Goal: Task Accomplishment & Management: Complete application form

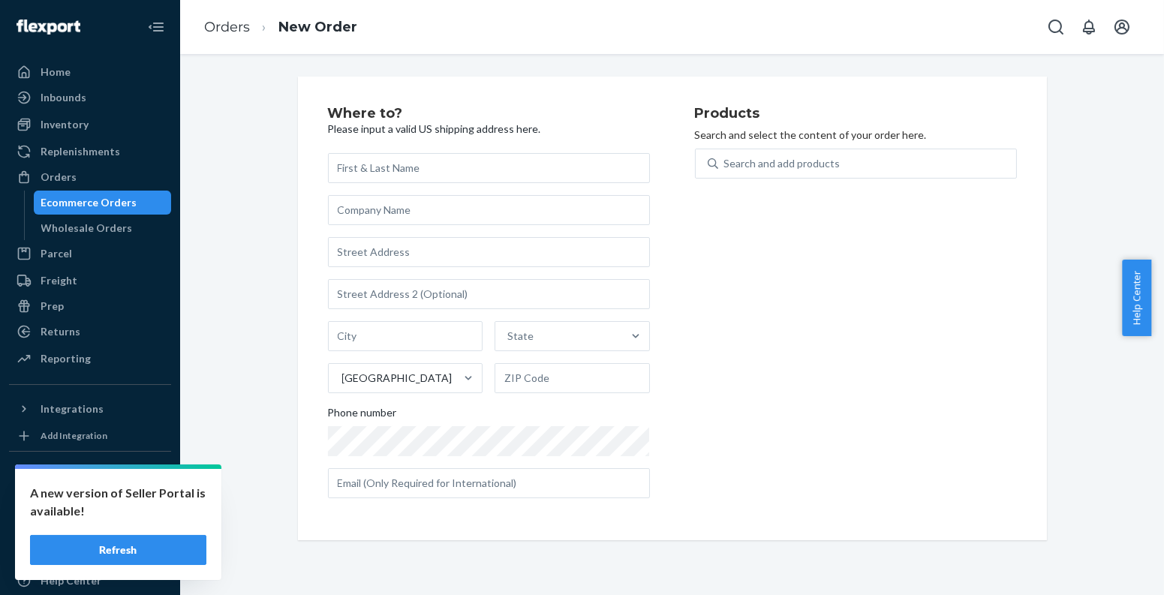
click at [823, 122] on div "Products Search and select the content of your order here. Search and add produ…" at bounding box center [856, 309] width 322 height 404
click at [825, 169] on div "Search and add products" at bounding box center [782, 163] width 116 height 15
click at [726, 169] on input "0 results available. Use Up and Down to choose options, press Enter to select t…" at bounding box center [725, 163] width 2 height 15
paste input "810114040744"
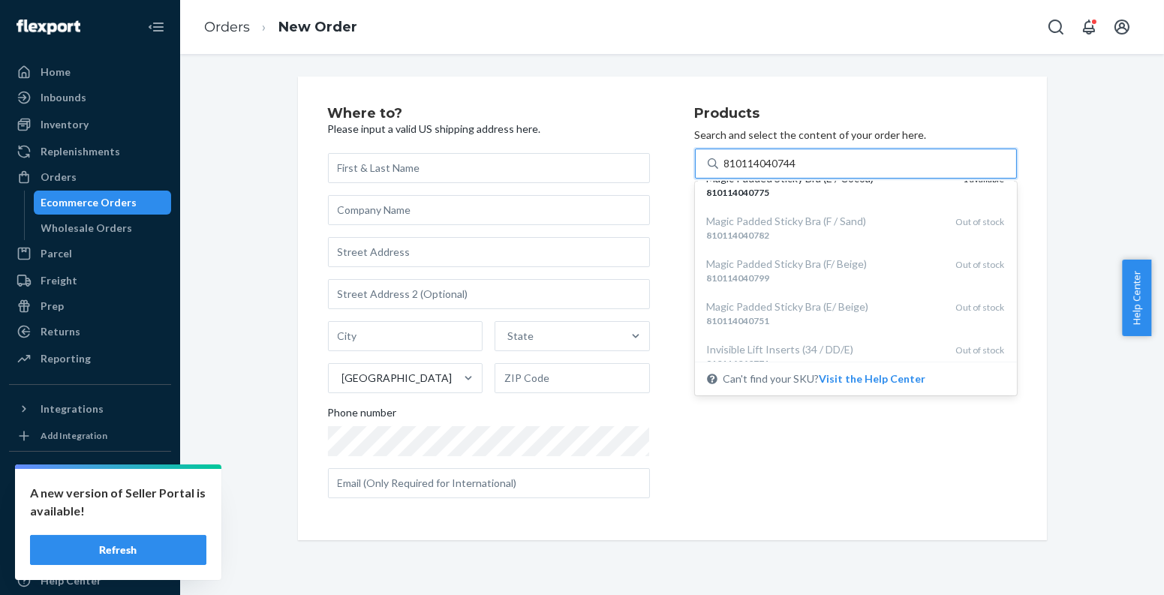
scroll to position [288, 0]
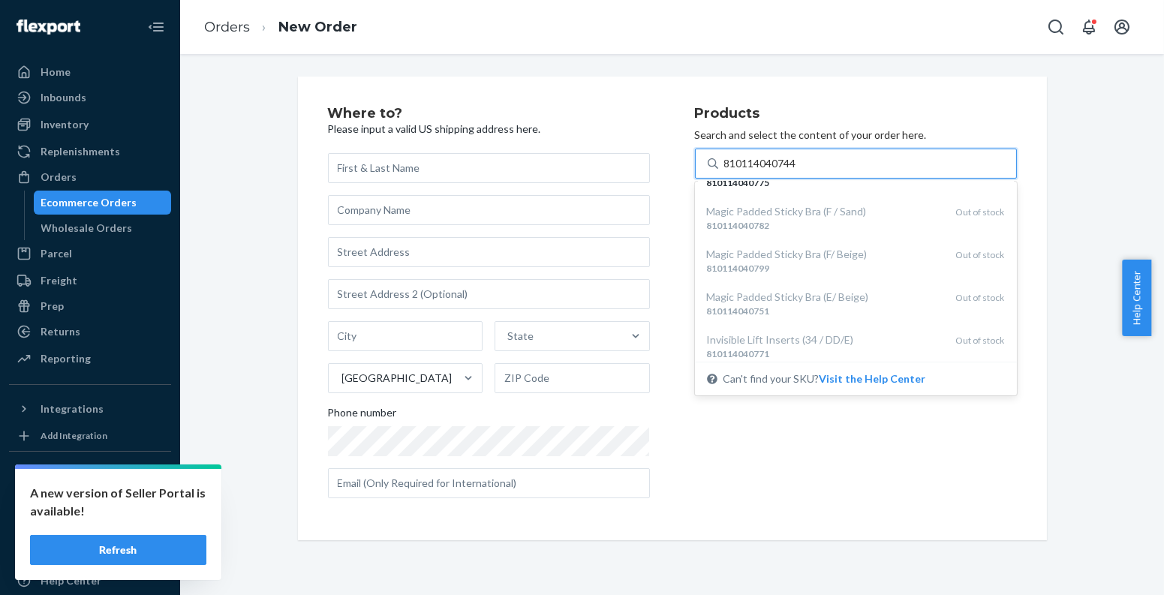
type input "810114040744"
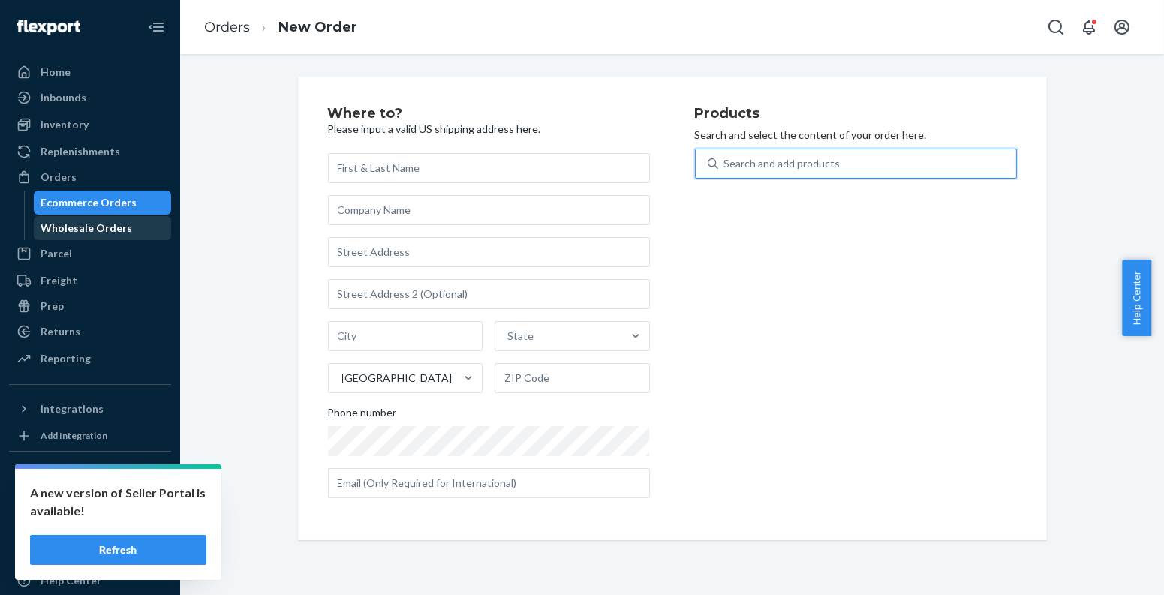
click at [106, 216] on link "Wholesale Orders" at bounding box center [103, 228] width 138 height 24
click at [102, 202] on div "Ecommerce Orders" at bounding box center [89, 202] width 96 height 15
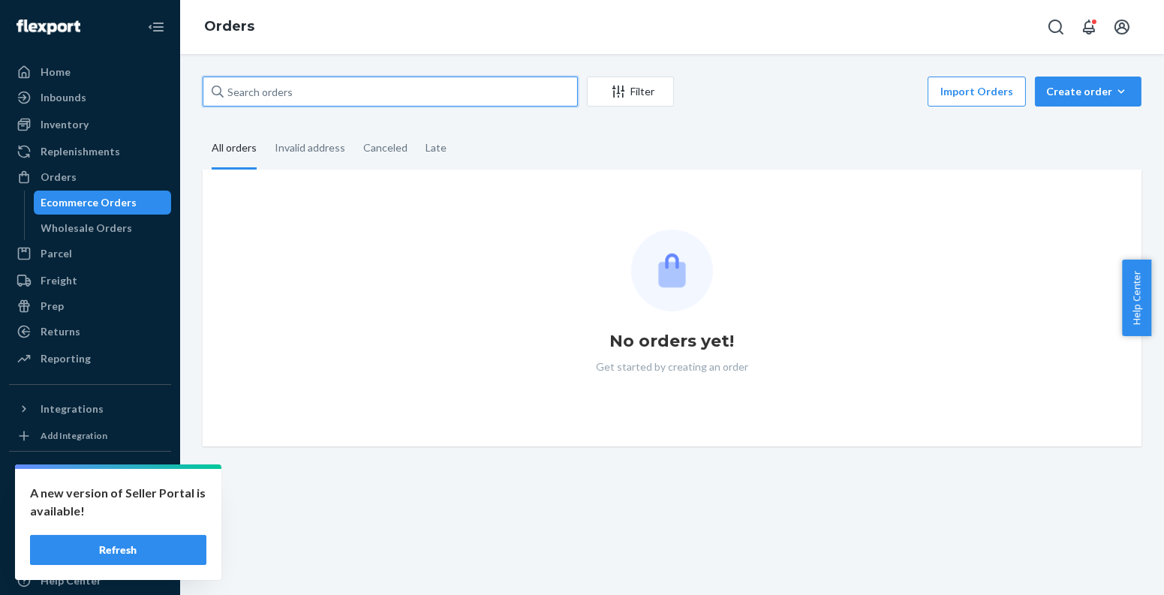
click at [271, 93] on input "text" at bounding box center [390, 92] width 375 height 30
paste input "[PERSON_NAME]"
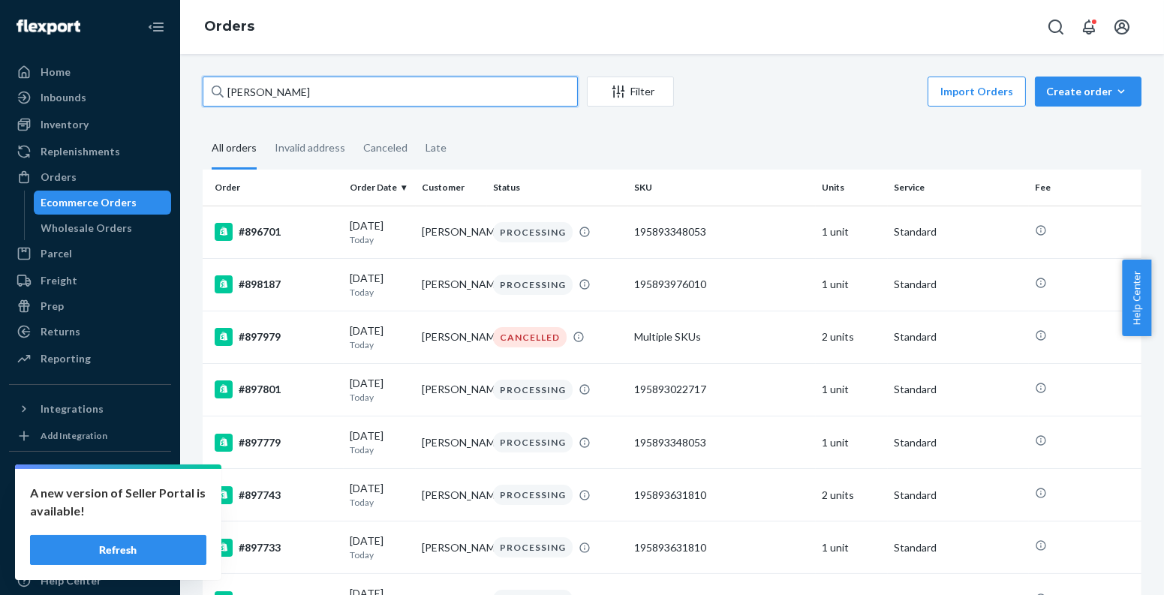
paste input "[PERSON_NAME]"
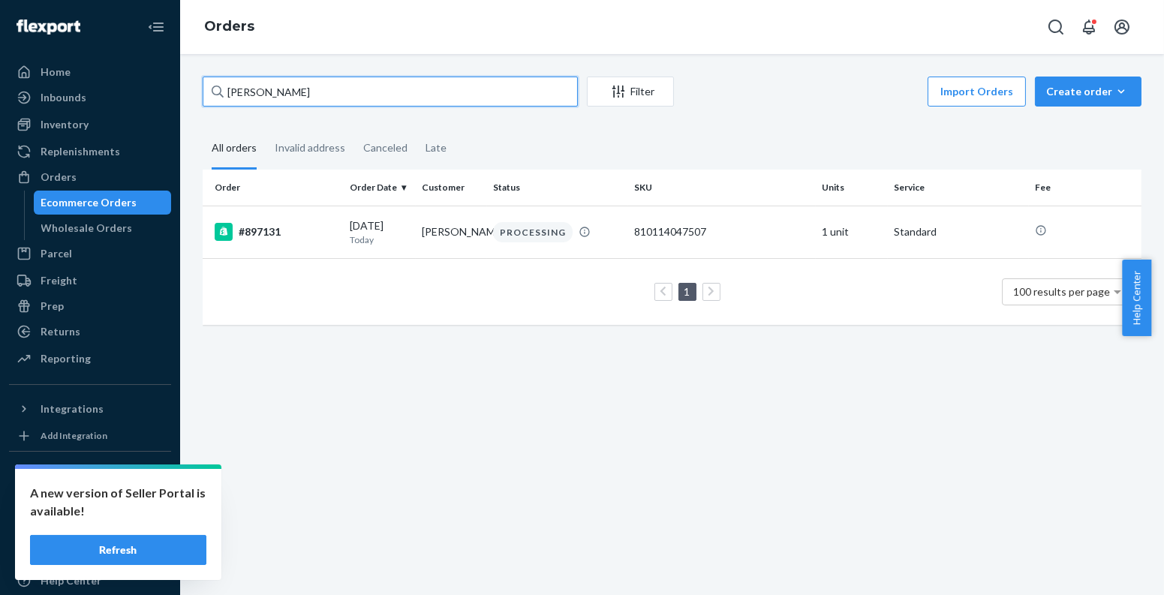
paste input "[PERSON_NAME]"
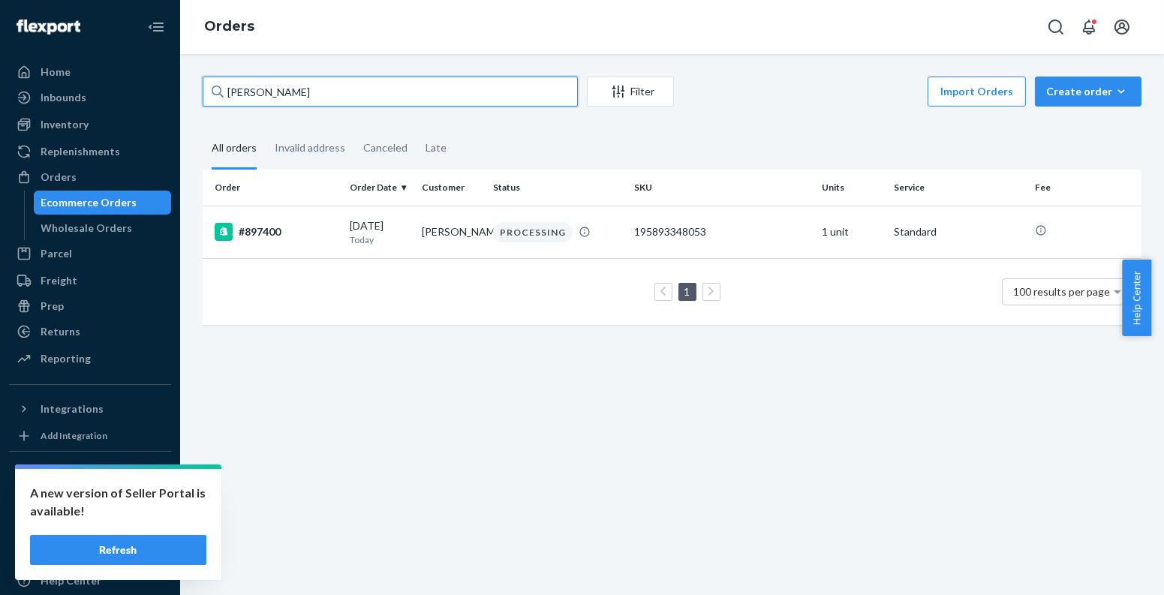
paste input "[PERSON_NAME]"
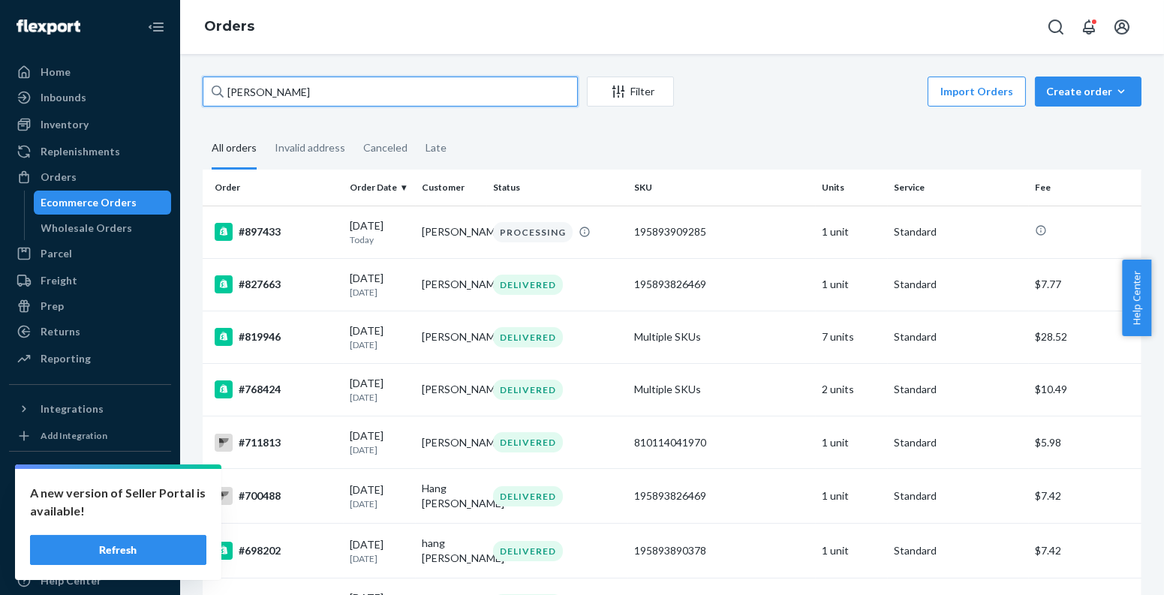
paste input "[PERSON_NAME]"
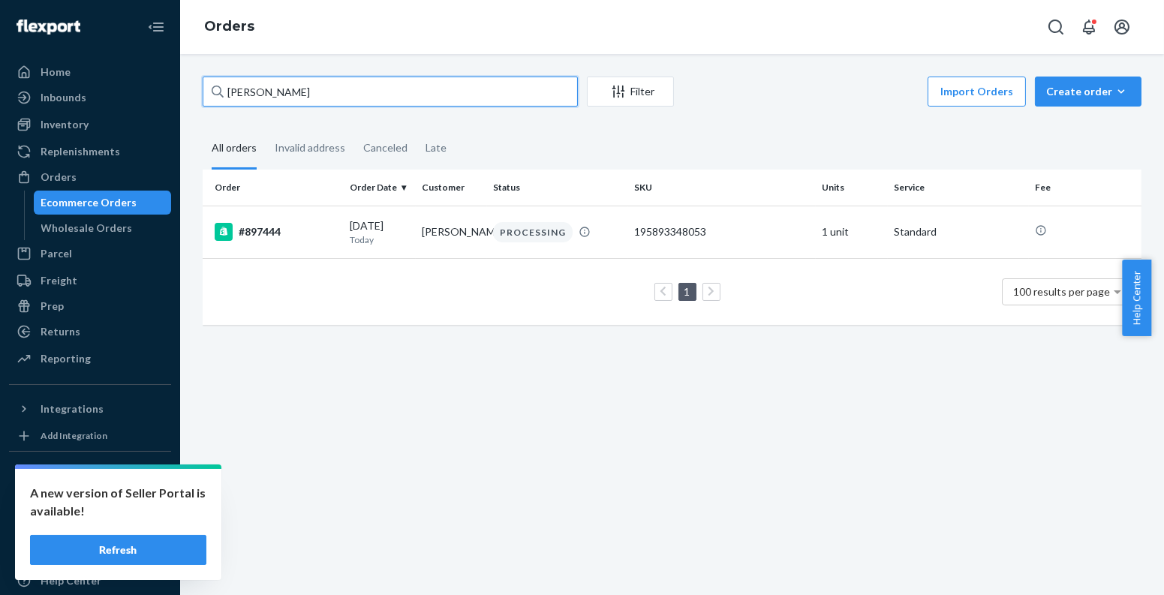
paste input "[PERSON_NAME]"
type input "[PERSON_NAME]"
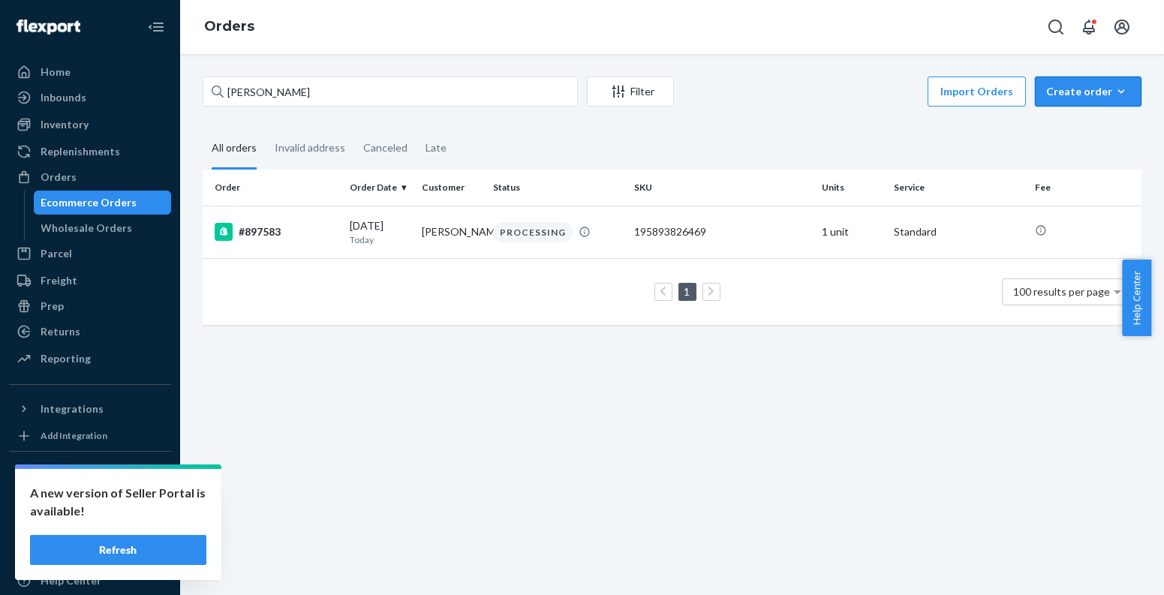
click at [1087, 99] on button "Create order Ecommerce order Removal order" at bounding box center [1088, 92] width 107 height 30
click at [1087, 115] on span "Ecommerce order" at bounding box center [1048, 109] width 83 height 11
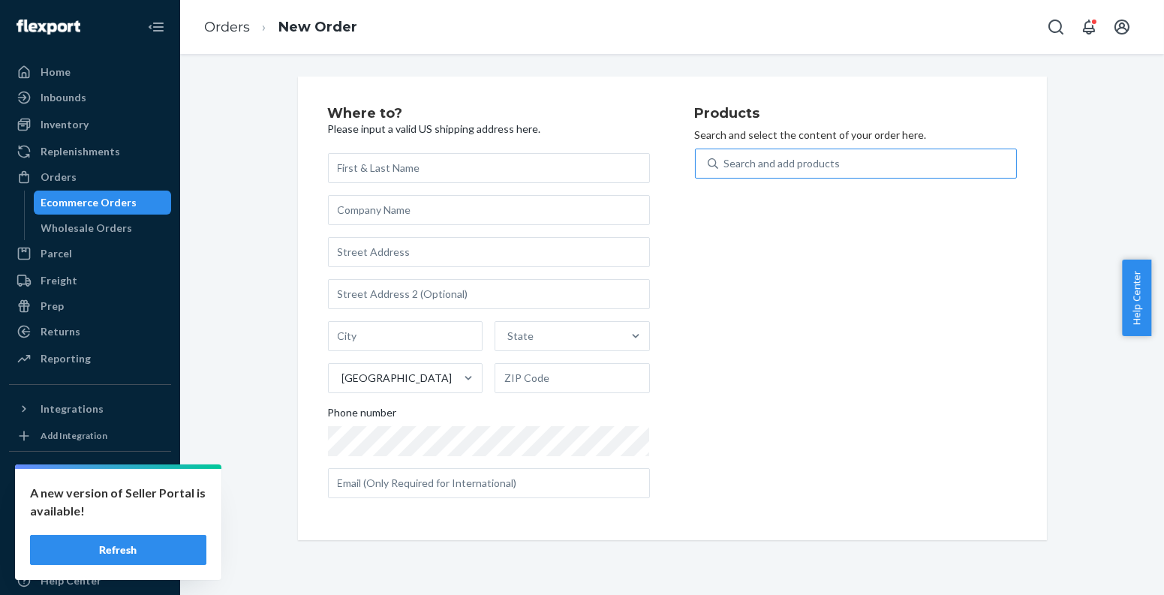
click at [922, 161] on div "Search and add products" at bounding box center [867, 163] width 298 height 27
click at [726, 161] on input "Search and add products" at bounding box center [725, 163] width 2 height 15
paste input "810114047293"
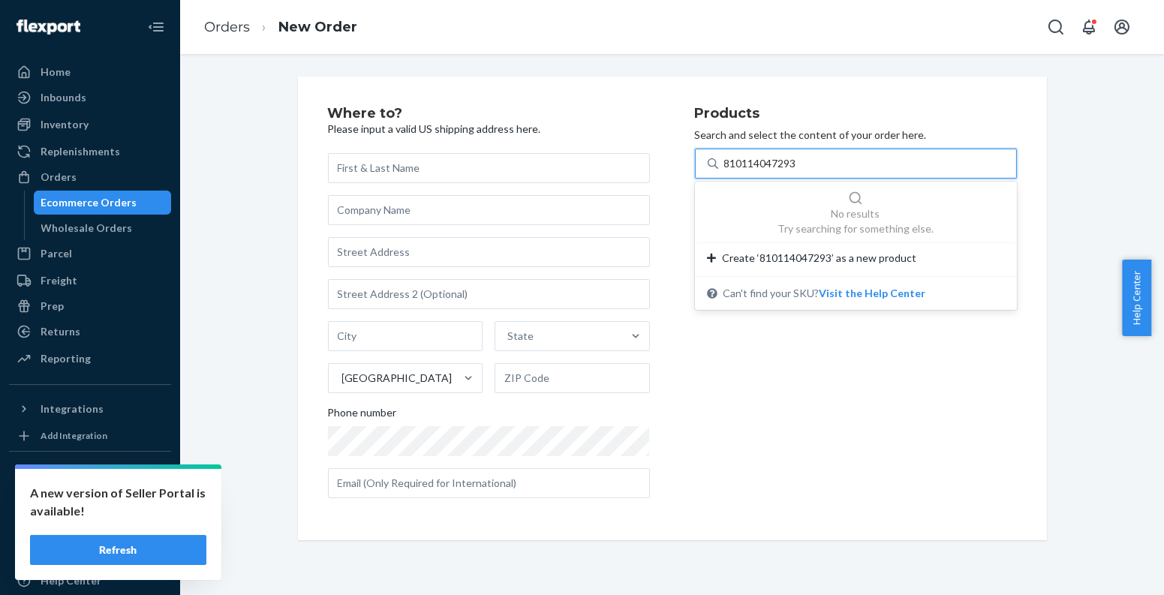
type input "810114047293"
